Goal: Task Accomplishment & Management: Use online tool/utility

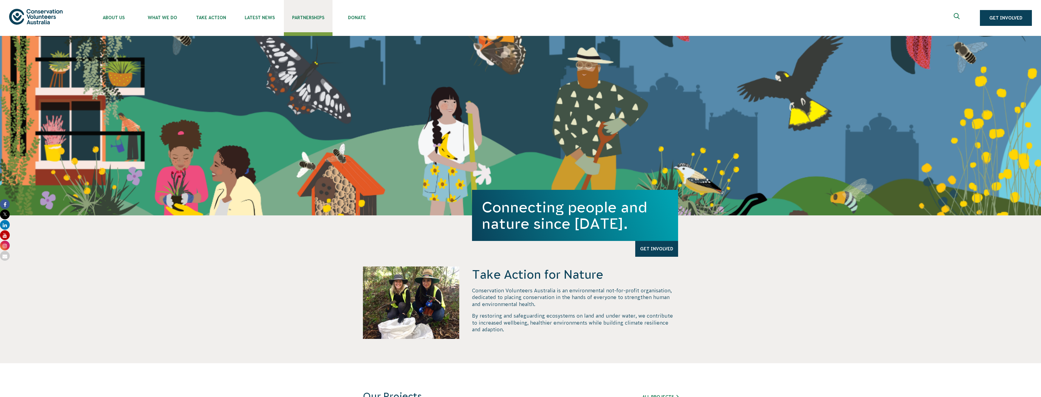
click at [294, 14] on link "Partnerships" at bounding box center [308, 16] width 49 height 32
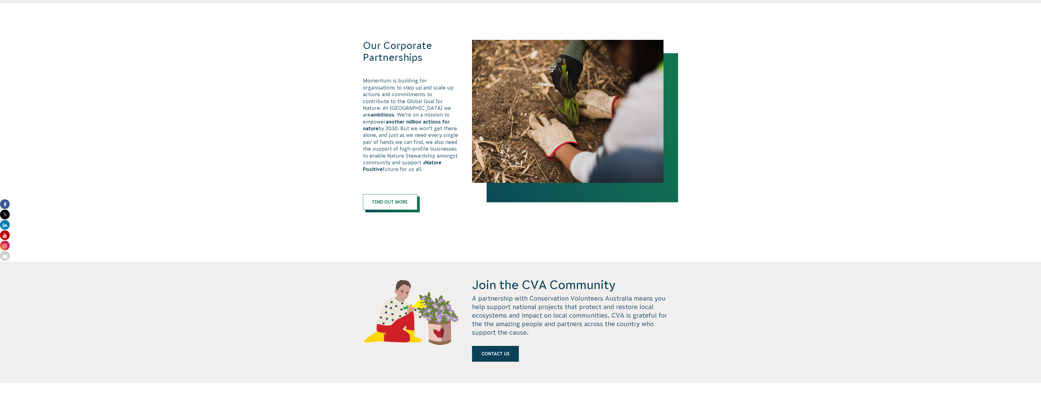
scroll to position [365, 0]
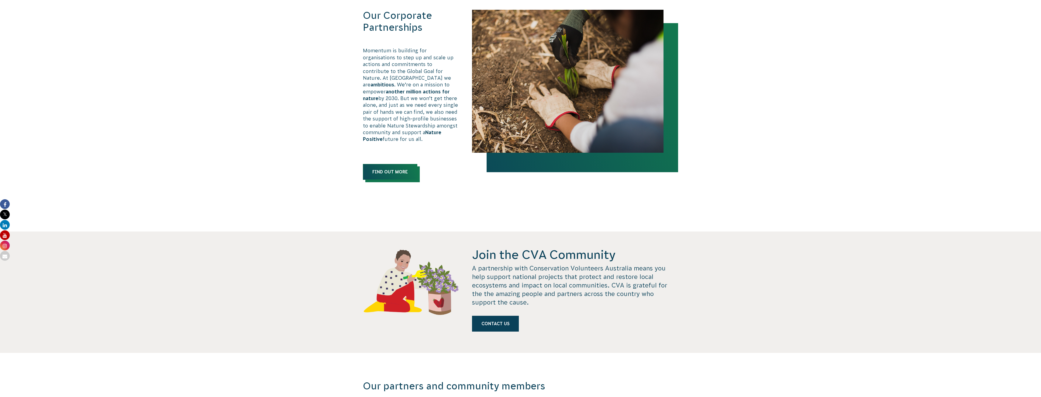
click at [377, 167] on link "Find out more" at bounding box center [390, 172] width 54 height 16
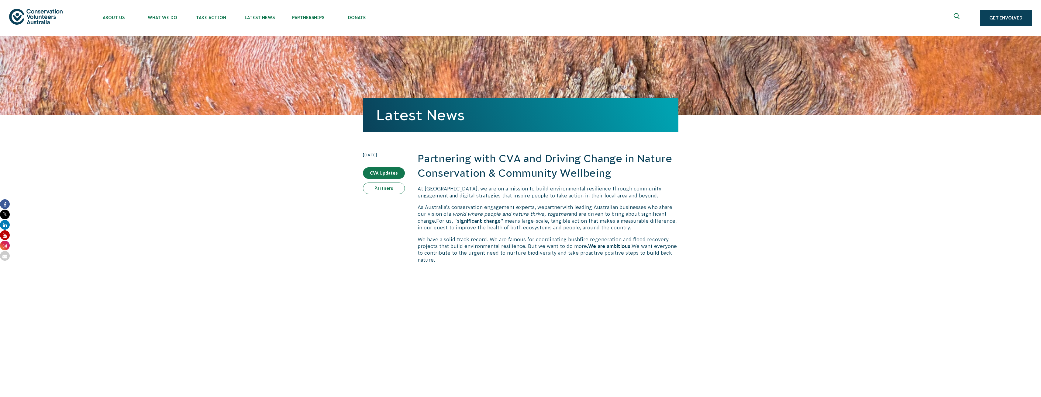
click at [384, 188] on link "Partners" at bounding box center [384, 188] width 42 height 12
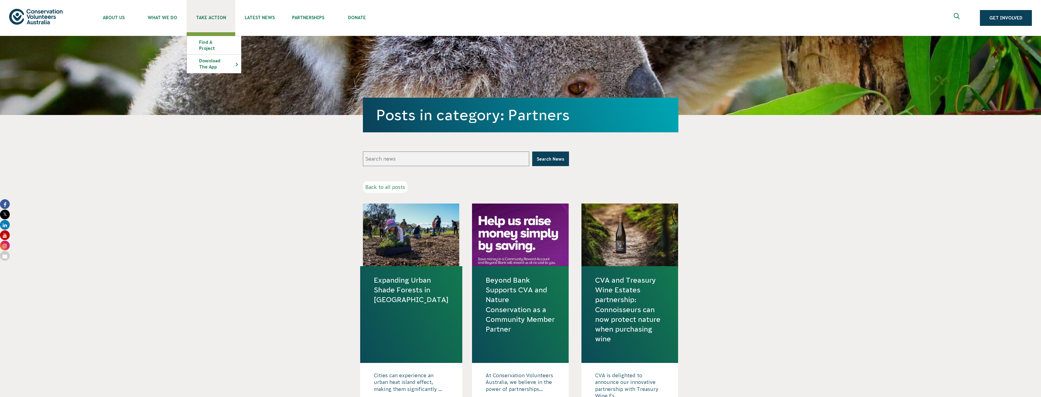
click at [225, 14] on link "Take Action" at bounding box center [211, 16] width 49 height 32
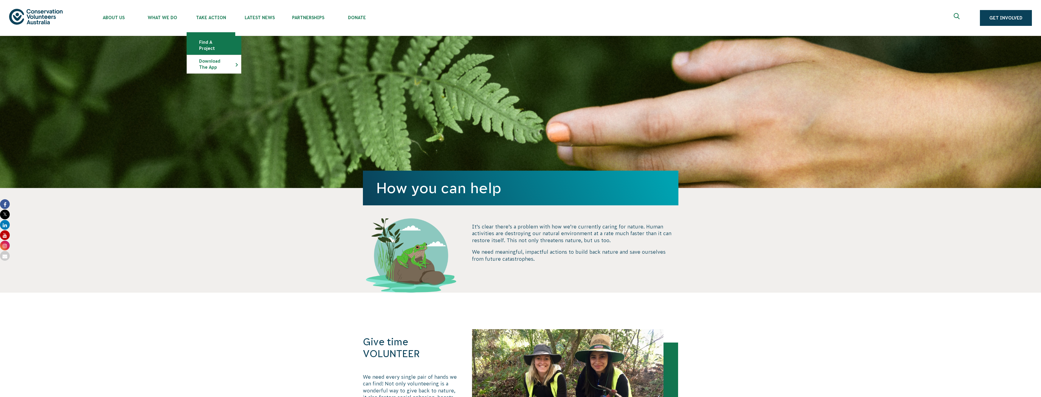
click at [210, 45] on link "Find a project" at bounding box center [214, 45] width 54 height 18
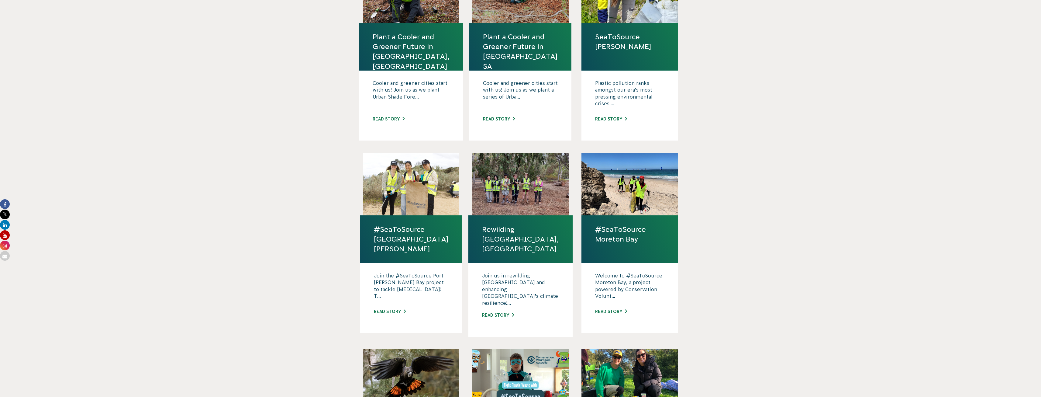
scroll to position [243, 0]
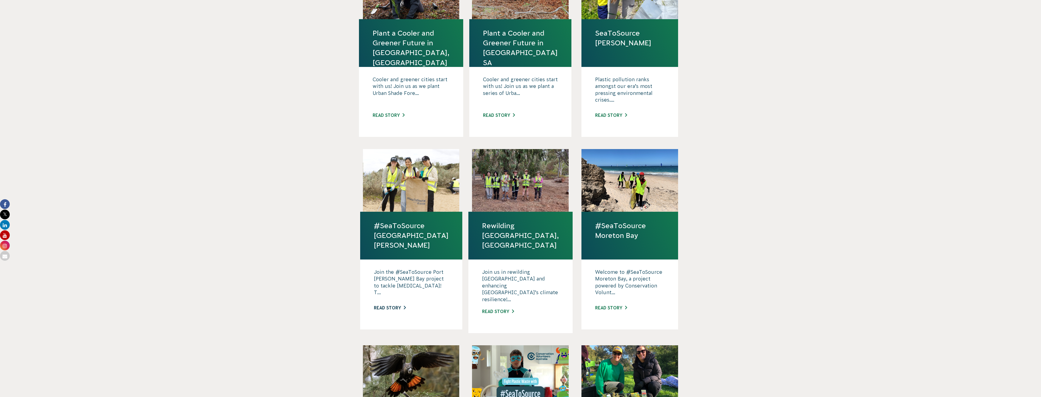
click at [391, 305] on link "Read story" at bounding box center [390, 307] width 32 height 5
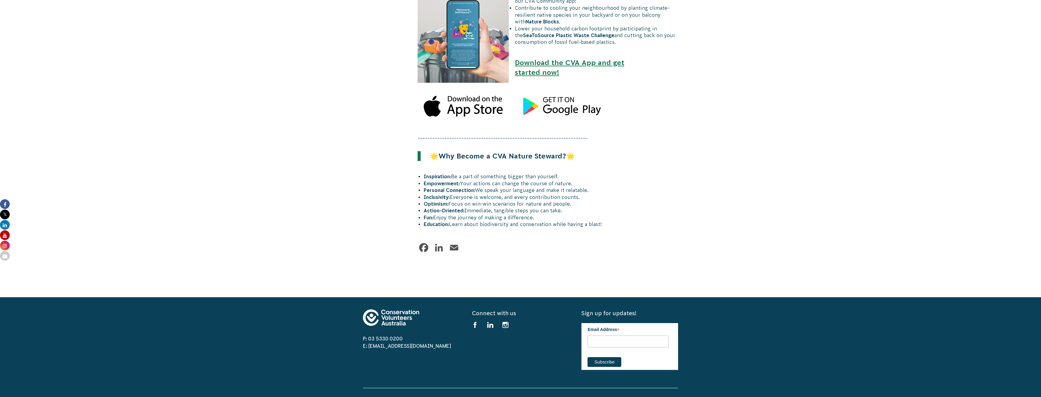
scroll to position [760, 0]
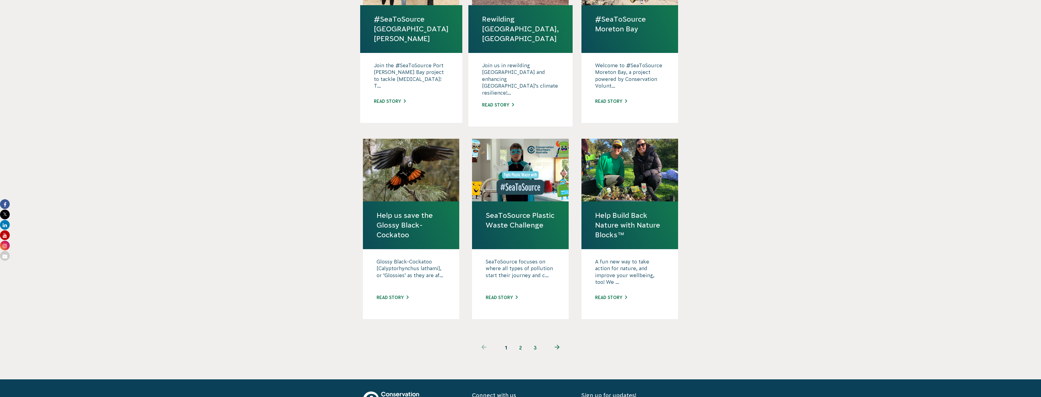
scroll to position [461, 0]
